Goal: Information Seeking & Learning: Learn about a topic

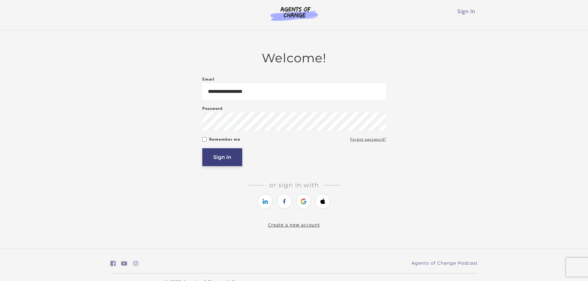
click at [213, 162] on button "Sign in" at bounding box center [222, 157] width 40 height 18
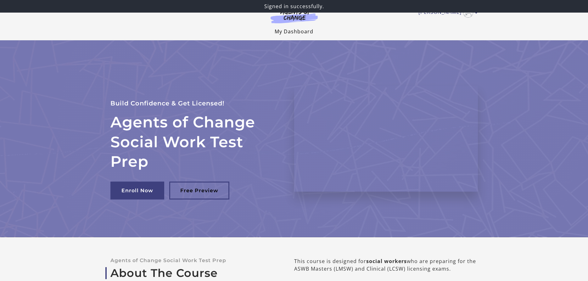
click at [299, 32] on link "My Dashboard" at bounding box center [294, 31] width 39 height 7
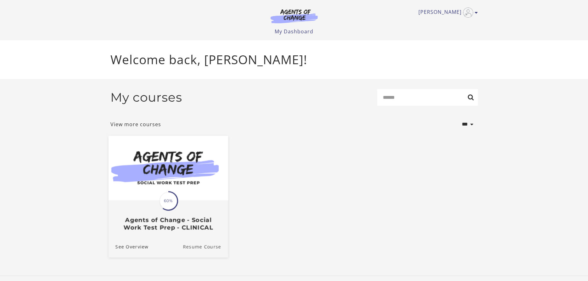
click at [209, 250] on link "Resume Course" at bounding box center [205, 246] width 45 height 21
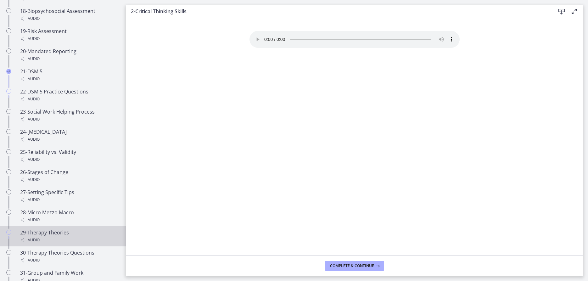
scroll to position [748, 0]
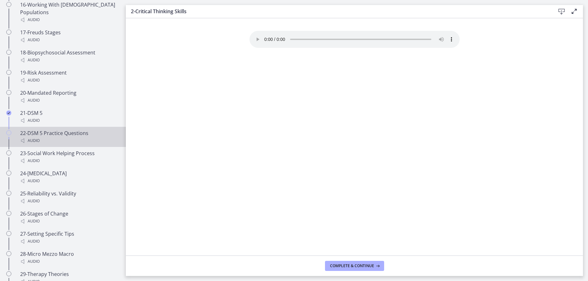
click at [64, 129] on div "22-DSM 5 Practice Questions Audio" at bounding box center [69, 136] width 98 height 15
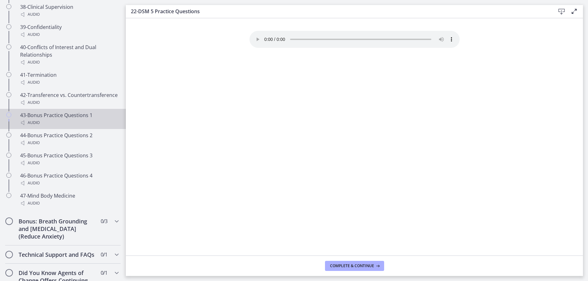
scroll to position [1205, 0]
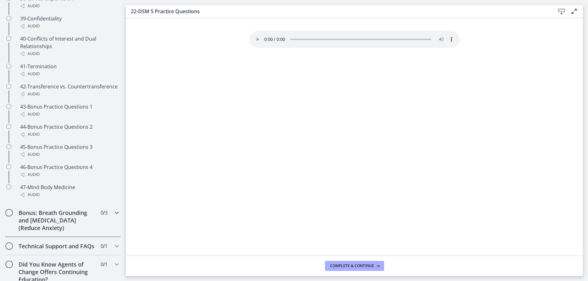
click at [117, 209] on icon "Chapters" at bounding box center [117, 213] width 8 height 8
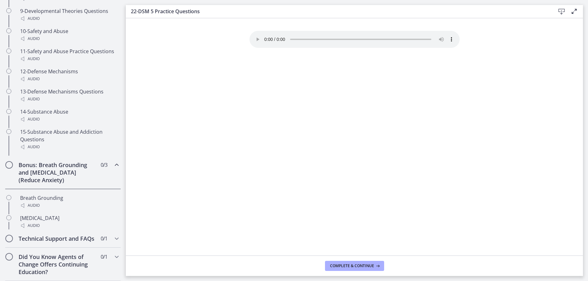
scroll to position [296, 0]
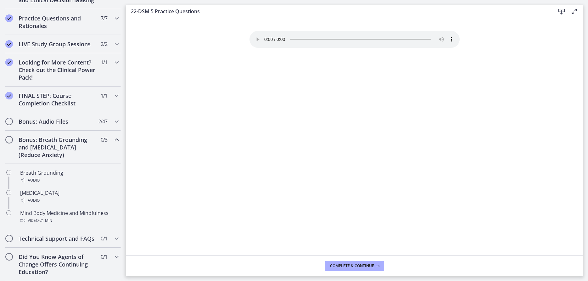
click at [117, 139] on icon "Chapters" at bounding box center [117, 140] width 8 height 8
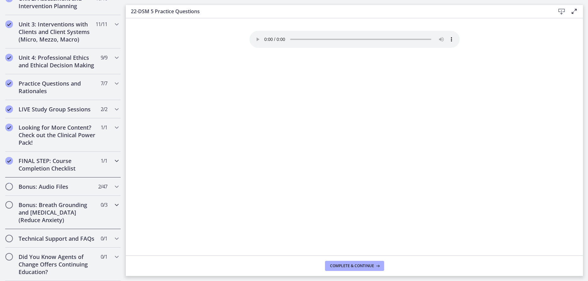
scroll to position [230, 0]
click at [118, 187] on icon "Chapters" at bounding box center [117, 187] width 8 height 8
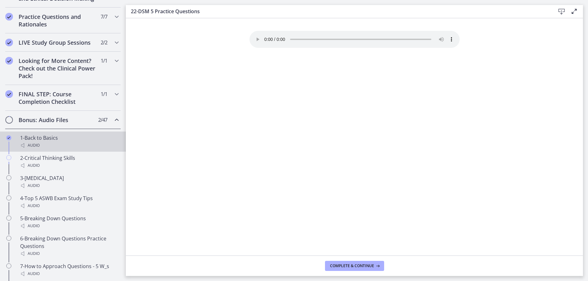
scroll to position [272, 0]
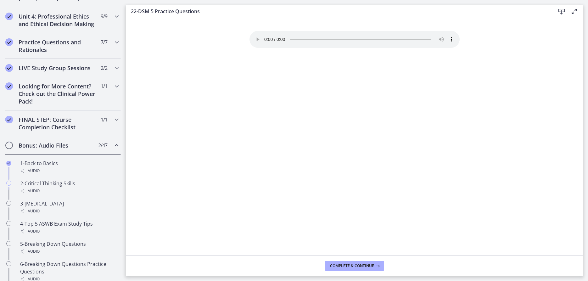
click at [118, 144] on icon "Chapters" at bounding box center [117, 146] width 8 height 8
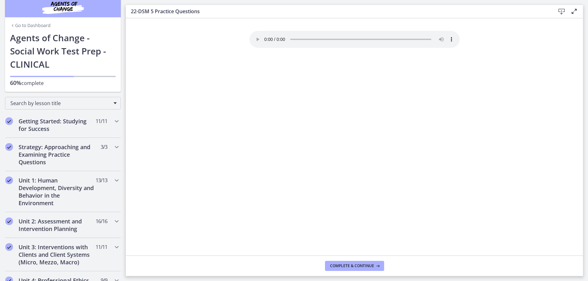
scroll to position [0, 0]
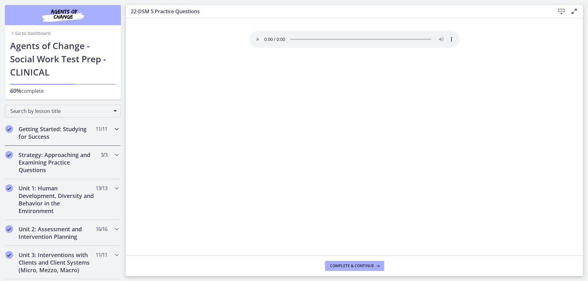
click at [117, 129] on icon "Chapters" at bounding box center [117, 129] width 8 height 8
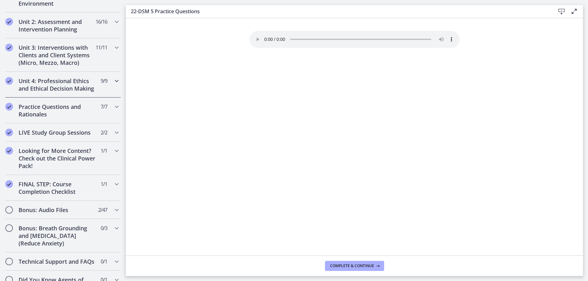
scroll to position [457, 0]
click at [115, 133] on icon "Chapters" at bounding box center [117, 132] width 8 height 8
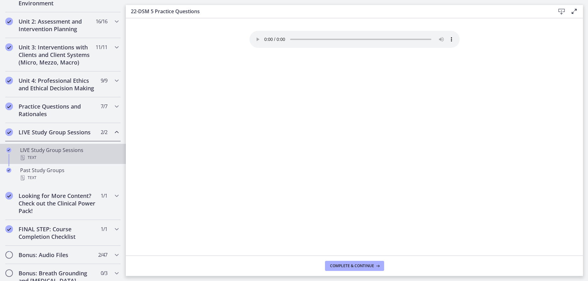
click at [49, 150] on div "LIVE Study Group Sessions Text" at bounding box center [69, 153] width 98 height 15
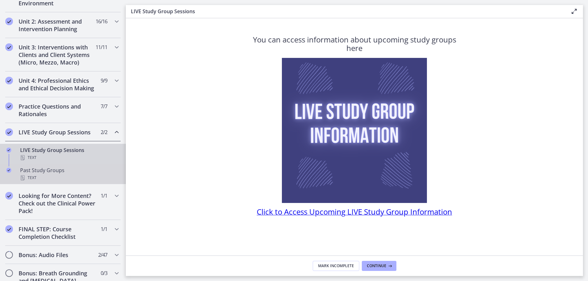
click at [32, 170] on div "Past Study Groups Text" at bounding box center [69, 174] width 98 height 15
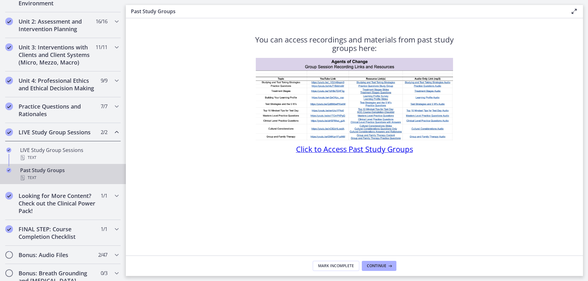
click at [391, 149] on span "Click to Access Past Study Groups" at bounding box center [354, 149] width 117 height 10
